Goal: Task Accomplishment & Management: Manage account settings

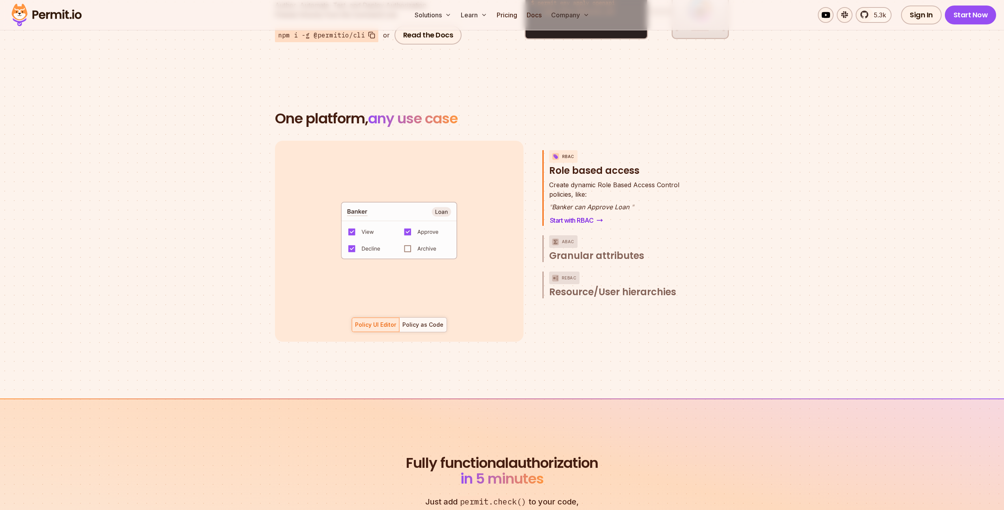
scroll to position [1065, 0]
click at [590, 249] on span "Granular attributes" at bounding box center [596, 255] width 95 height 13
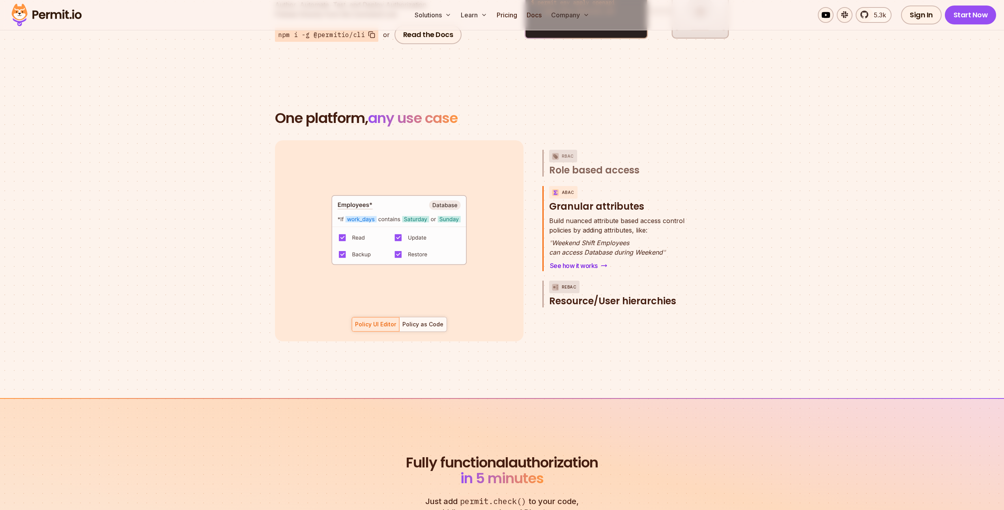
click at [616, 282] on button "ReBAC Resource/User hierarchies" at bounding box center [622, 294] width 147 height 27
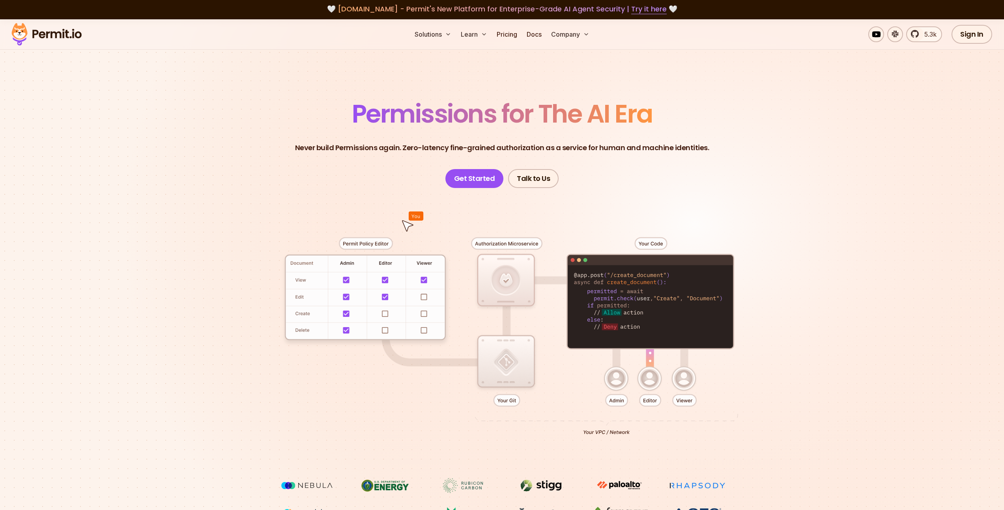
scroll to position [0, 0]
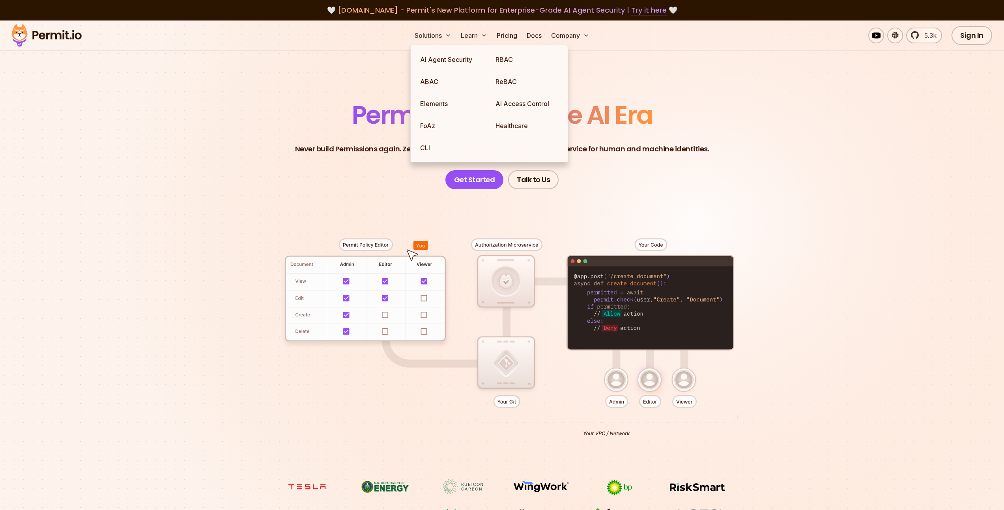
click at [373, 90] on section "Permissions for The AI Era Never build Permissions again. Zero-latency fine-gra…" at bounding box center [502, 281] width 1004 height 521
click at [522, 131] on link "Healthcare" at bounding box center [526, 126] width 75 height 22
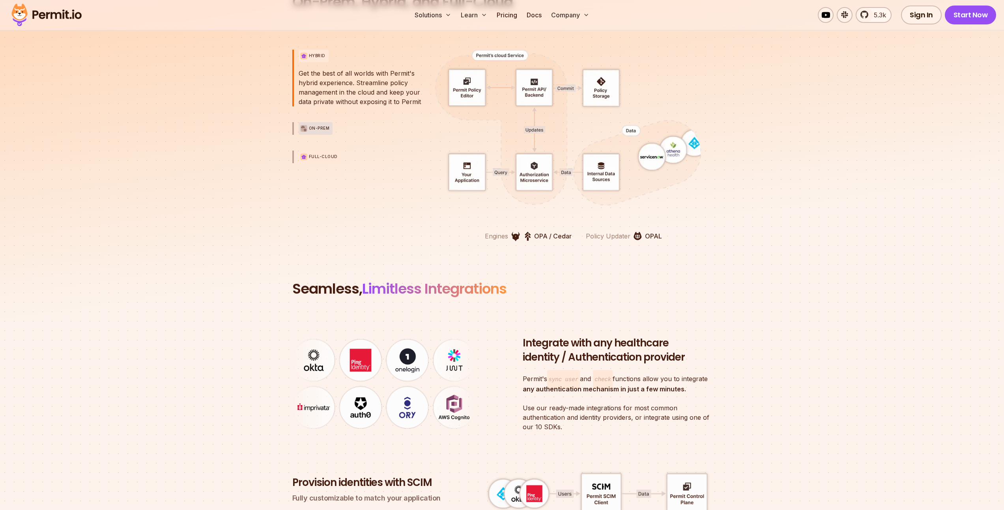
scroll to position [1806, 0]
click at [319, 134] on div "On-Prem" at bounding box center [316, 128] width 34 height 13
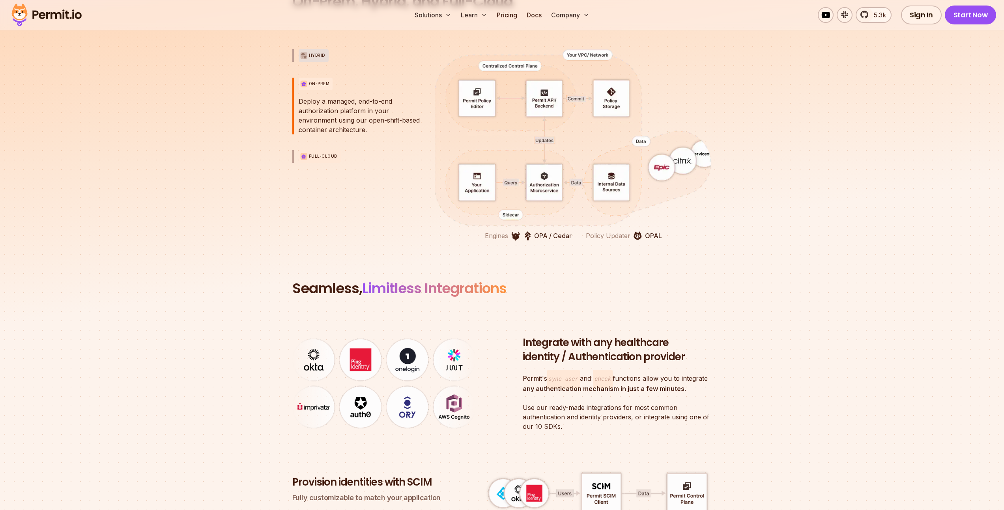
click at [319, 151] on div "Full-Cloud" at bounding box center [320, 156] width 42 height 13
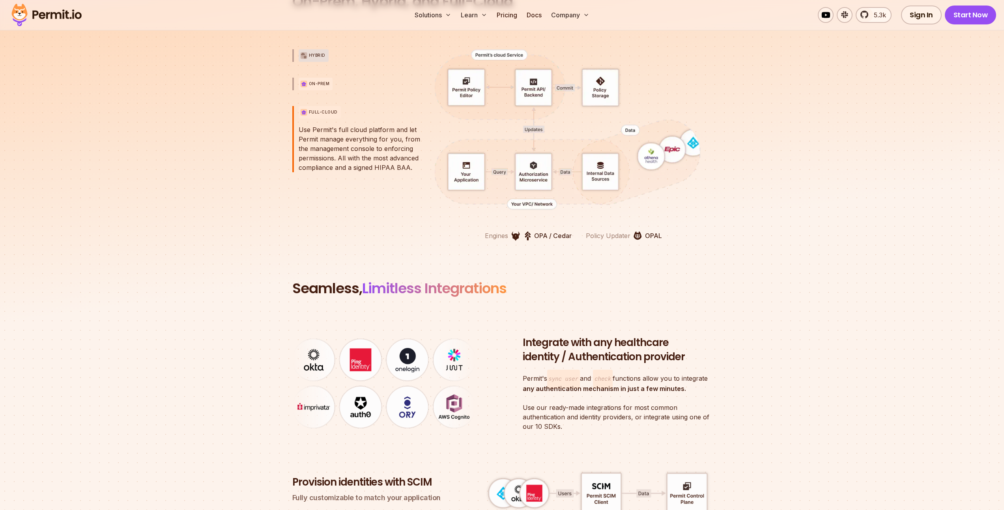
click at [314, 83] on p "On-Prem" at bounding box center [319, 84] width 21 height 6
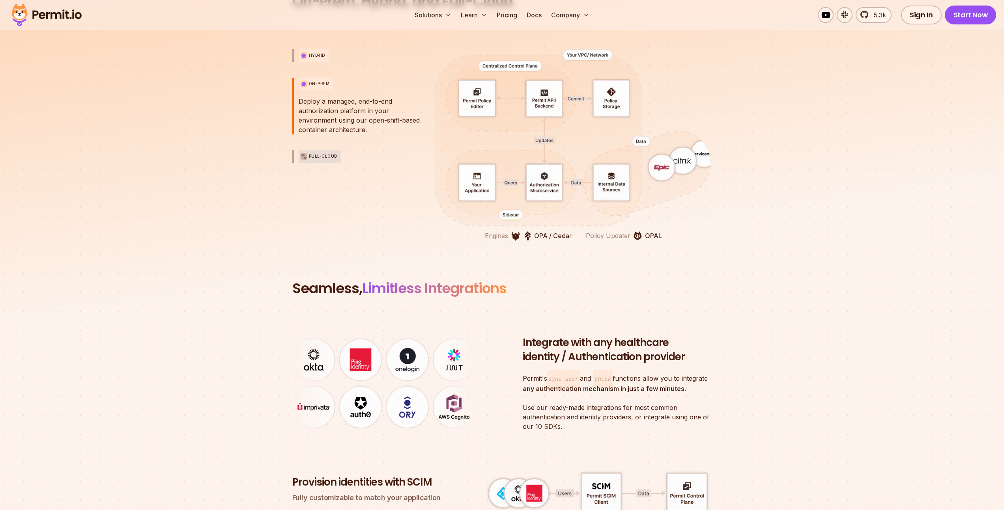
click at [313, 56] on p "Hybrid" at bounding box center [317, 55] width 17 height 6
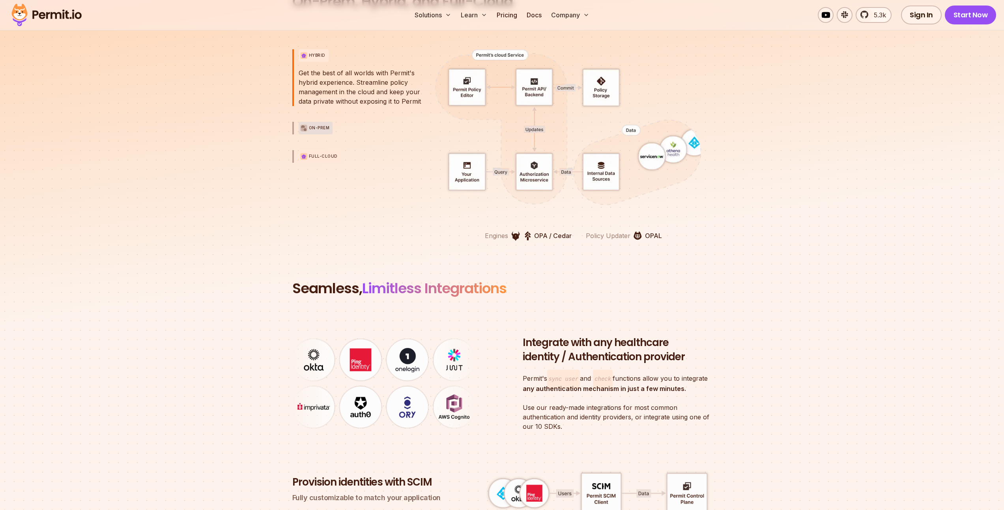
click at [325, 152] on div "Full-Cloud" at bounding box center [320, 156] width 42 height 13
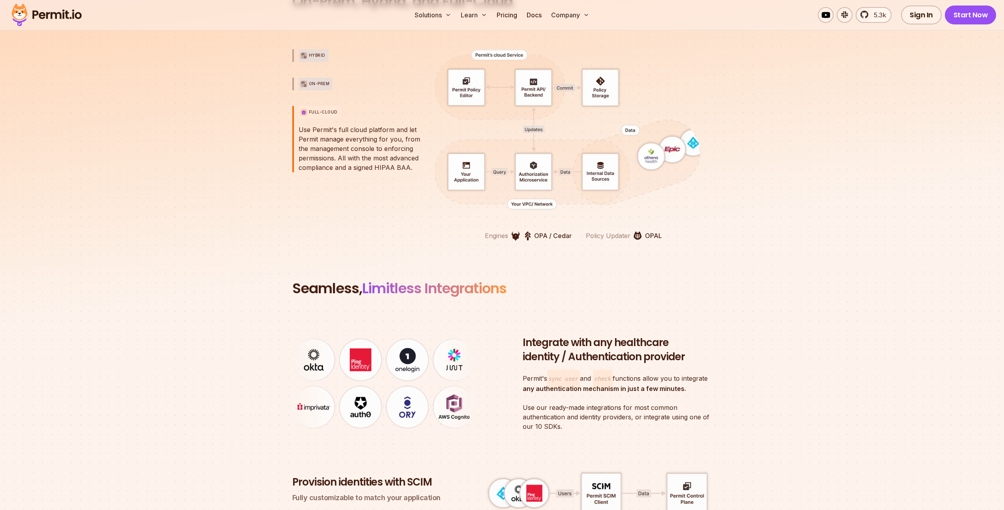
click at [318, 90] on div "Hybrid Hybrid On-Prem On-Prem Full-Cloud Full-Cloud Use Permit's full cloud pla…" at bounding box center [359, 145] width 135 height 192
click at [318, 88] on div "On-Prem" at bounding box center [316, 84] width 34 height 13
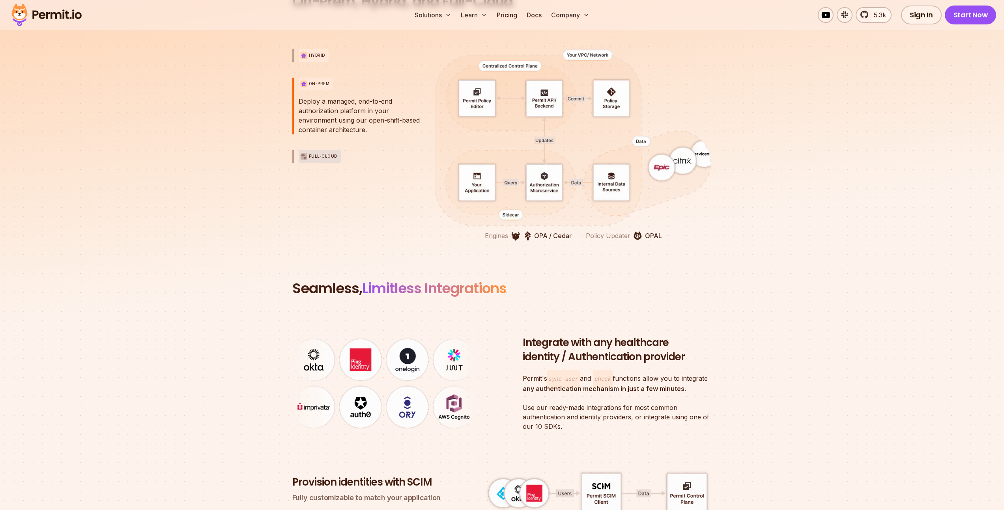
click at [313, 58] on div "Hybrid" at bounding box center [314, 55] width 30 height 13
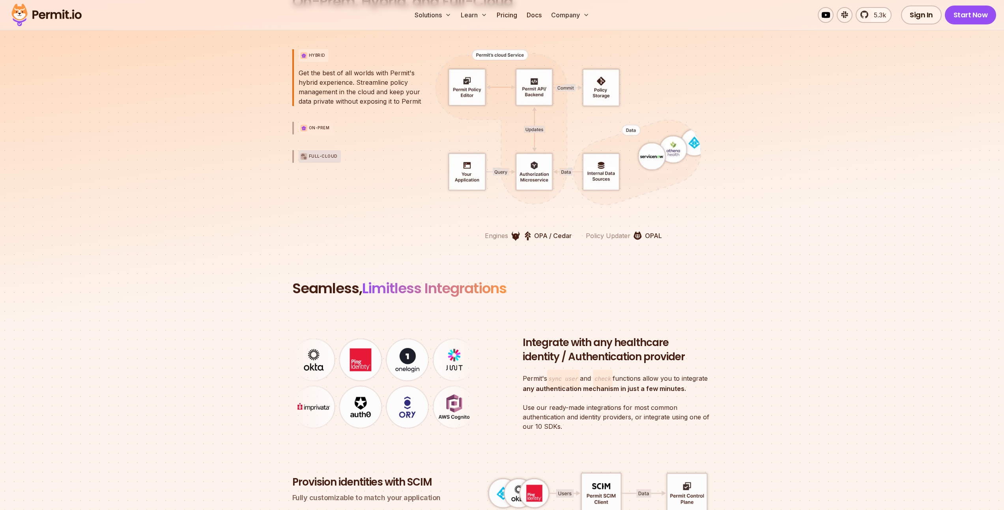
click at [314, 129] on p "On-Prem" at bounding box center [319, 128] width 21 height 6
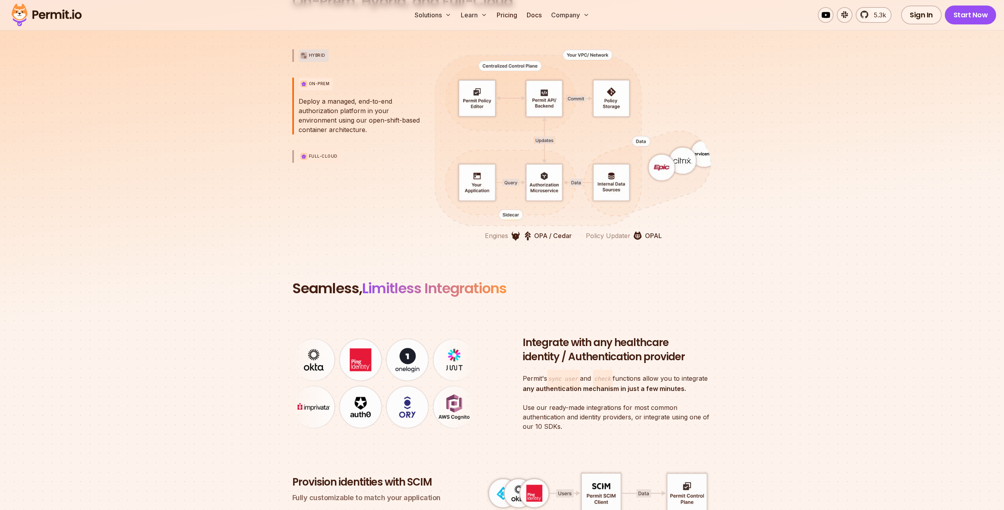
click at [333, 160] on div "Full-Cloud" at bounding box center [320, 156] width 42 height 13
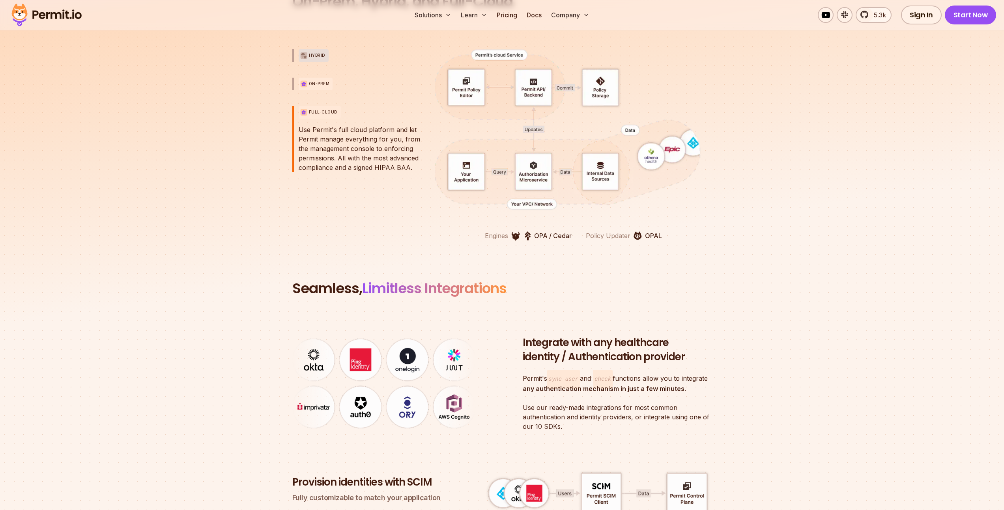
click at [322, 84] on p "On-Prem" at bounding box center [319, 84] width 21 height 6
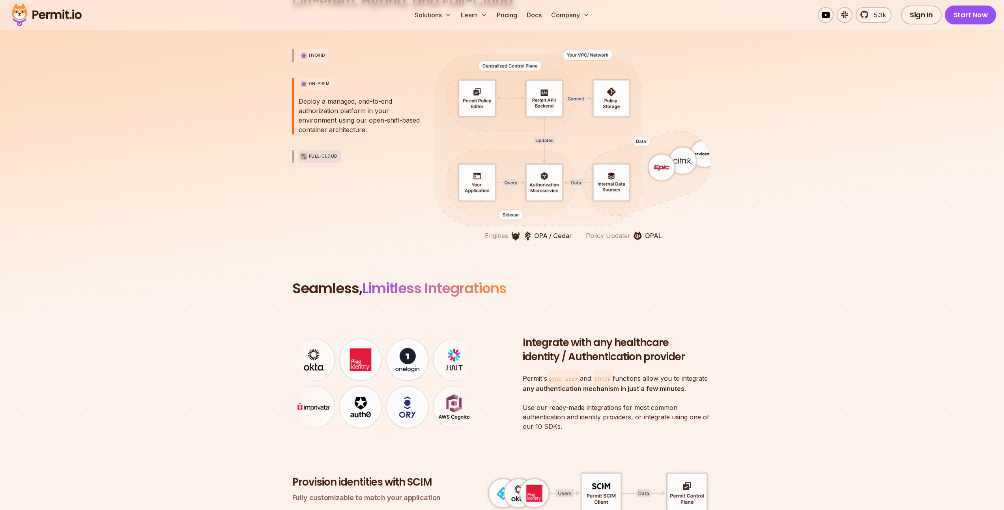
click at [315, 54] on p "Hybrid" at bounding box center [317, 55] width 17 height 6
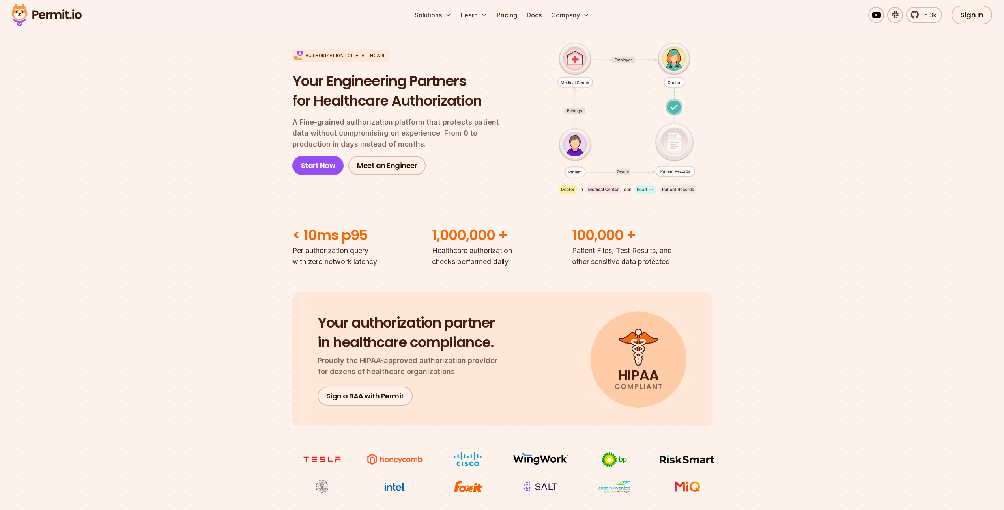
scroll to position [0, 0]
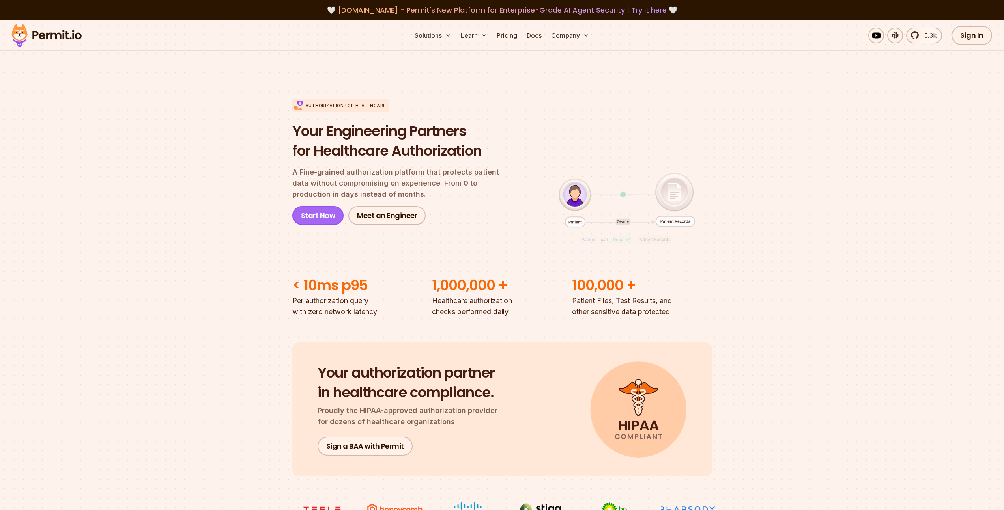
click at [323, 216] on link "Start Now" at bounding box center [318, 215] width 52 height 19
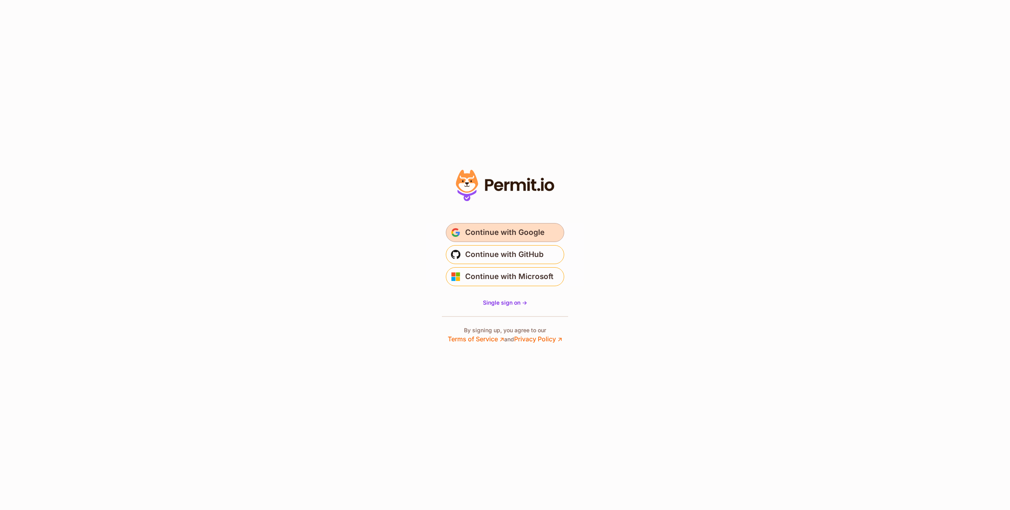
click at [520, 236] on span "Continue with Google" at bounding box center [504, 232] width 79 height 13
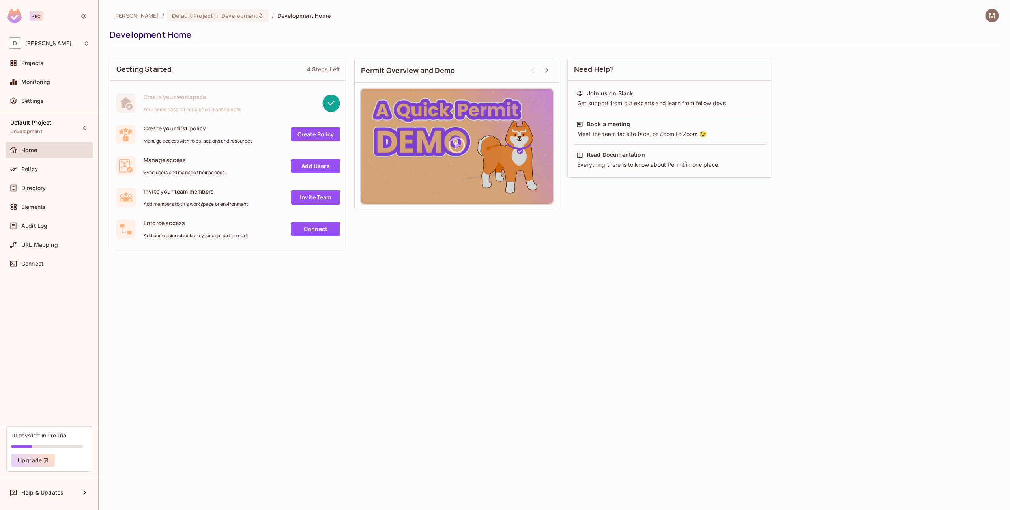
click at [317, 169] on link "Add Users" at bounding box center [315, 166] width 49 height 14
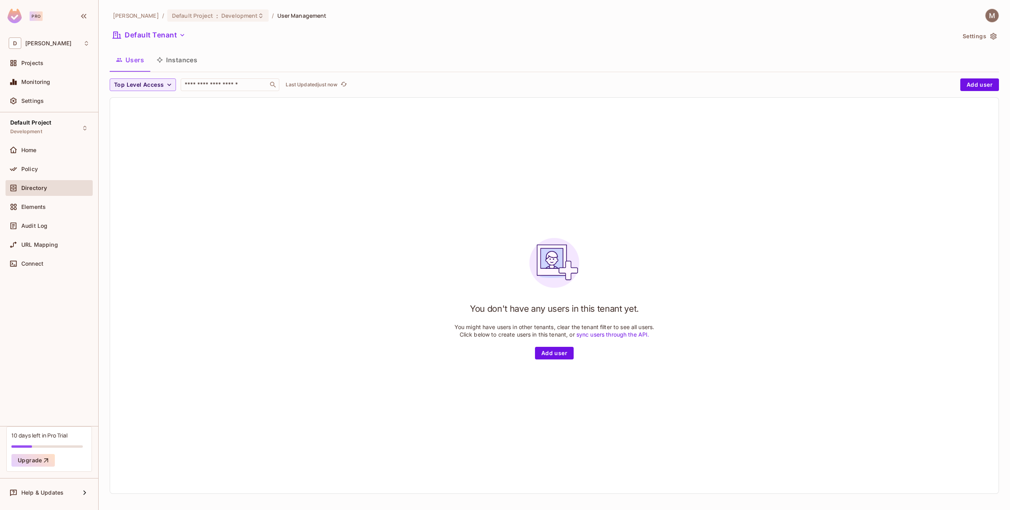
click at [559, 360] on div "You don't have any users in this tenant yet. You might have users in other tena…" at bounding box center [554, 296] width 888 height 396
click at [553, 358] on button "Add user" at bounding box center [554, 353] width 39 height 13
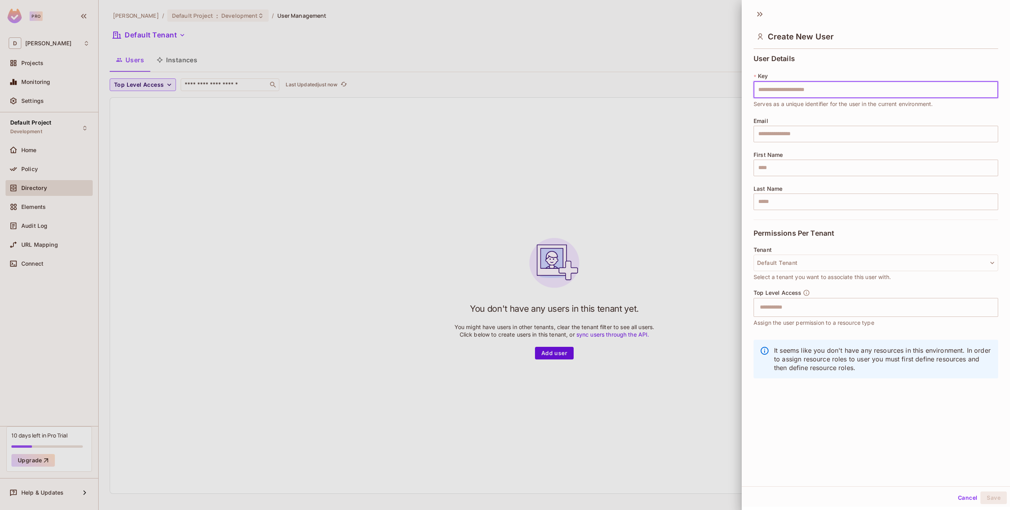
scroll to position [1, 0]
click at [833, 265] on button "Default Tenant" at bounding box center [875, 262] width 245 height 17
click at [791, 315] on span "Default Tenant" at bounding box center [794, 317] width 69 height 7
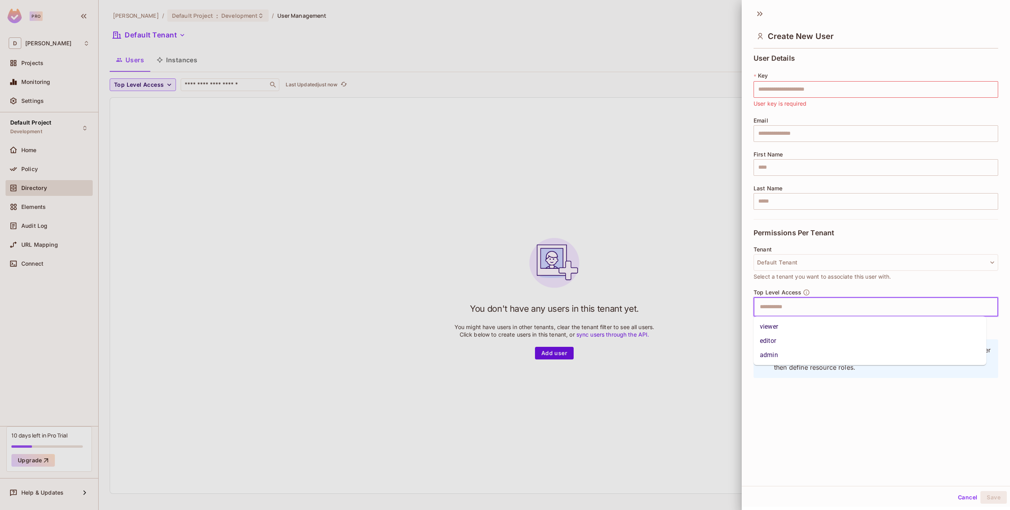
click at [802, 309] on input "text" at bounding box center [869, 307] width 228 height 16
click at [805, 391] on div "Create New User User Details * Key ​ User key is required Email ​ First Name ​ …" at bounding box center [876, 245] width 268 height 482
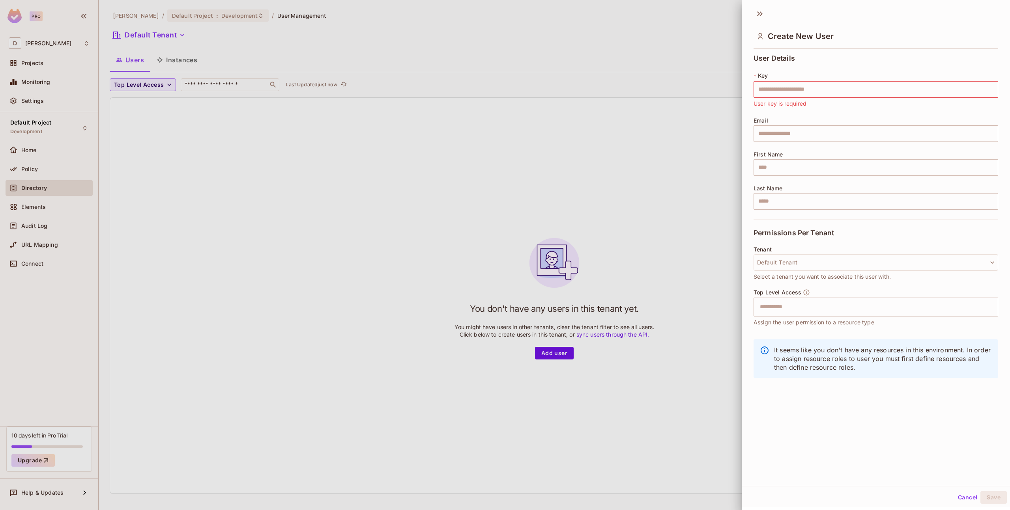
click at [957, 494] on button "Cancel" at bounding box center [968, 498] width 26 height 13
